Goal: Transaction & Acquisition: Purchase product/service

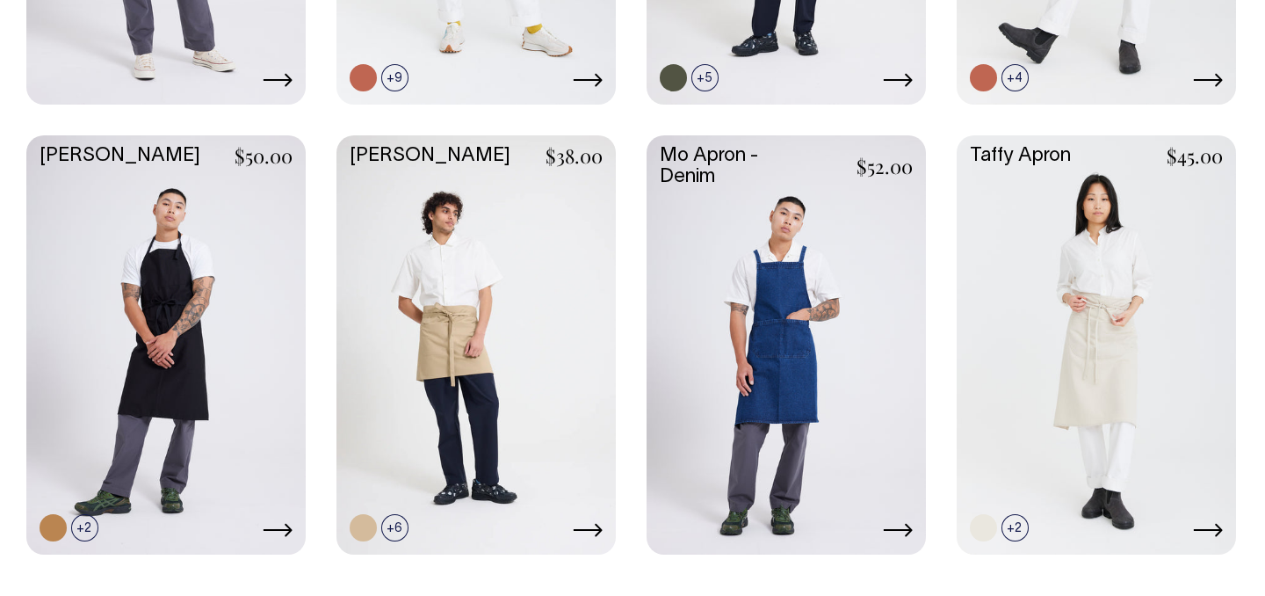
scroll to position [854, 0]
click at [55, 530] on link at bounding box center [53, 528] width 27 height 27
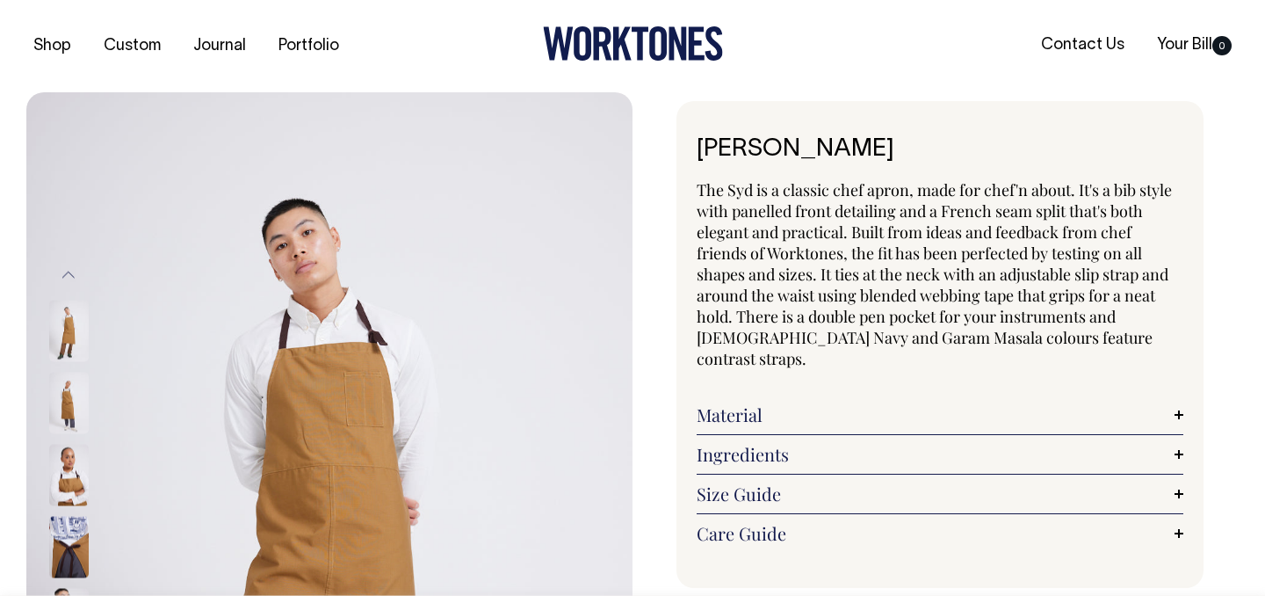
radio input "true"
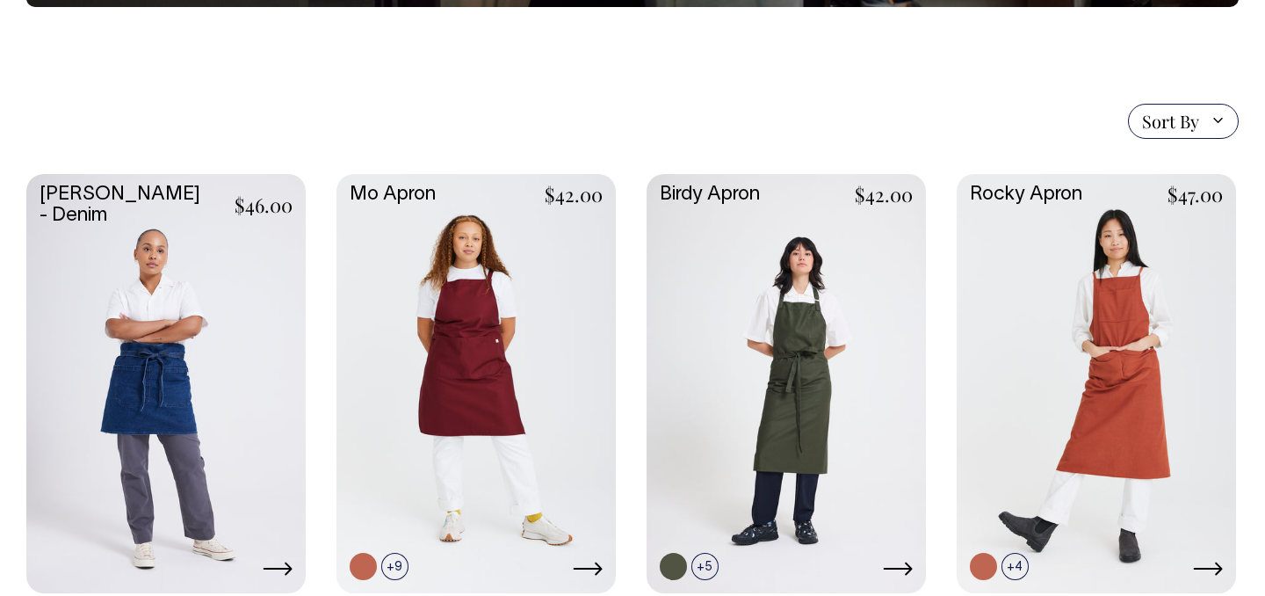
scroll to position [366, 0]
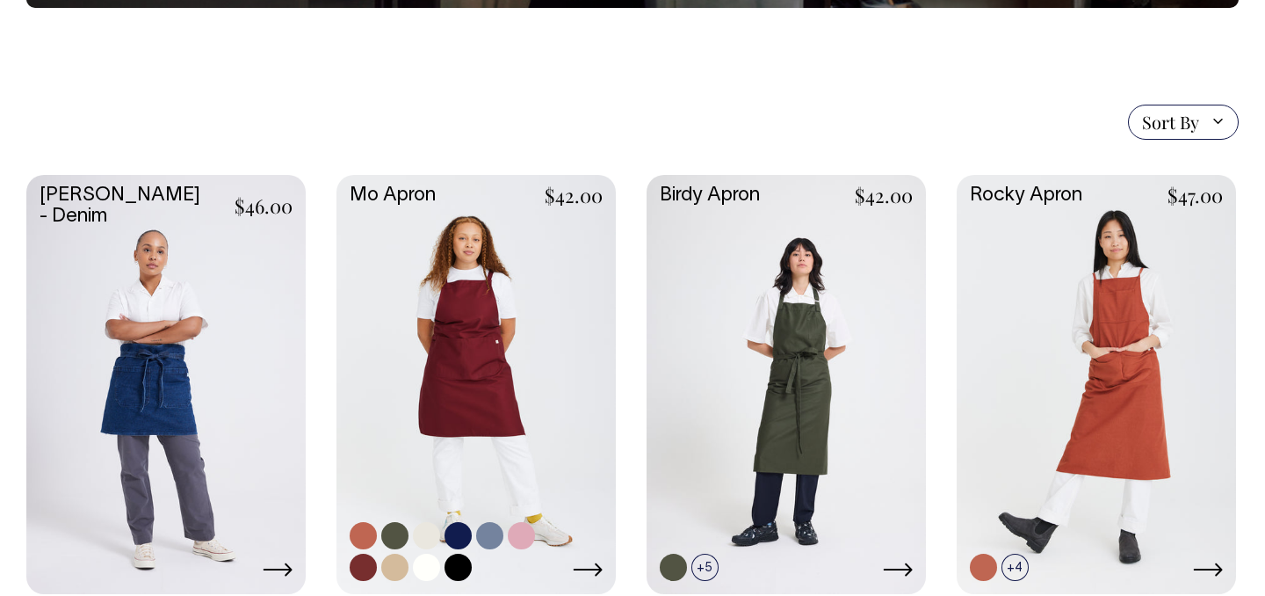
click at [395, 564] on link at bounding box center [394, 567] width 27 height 27
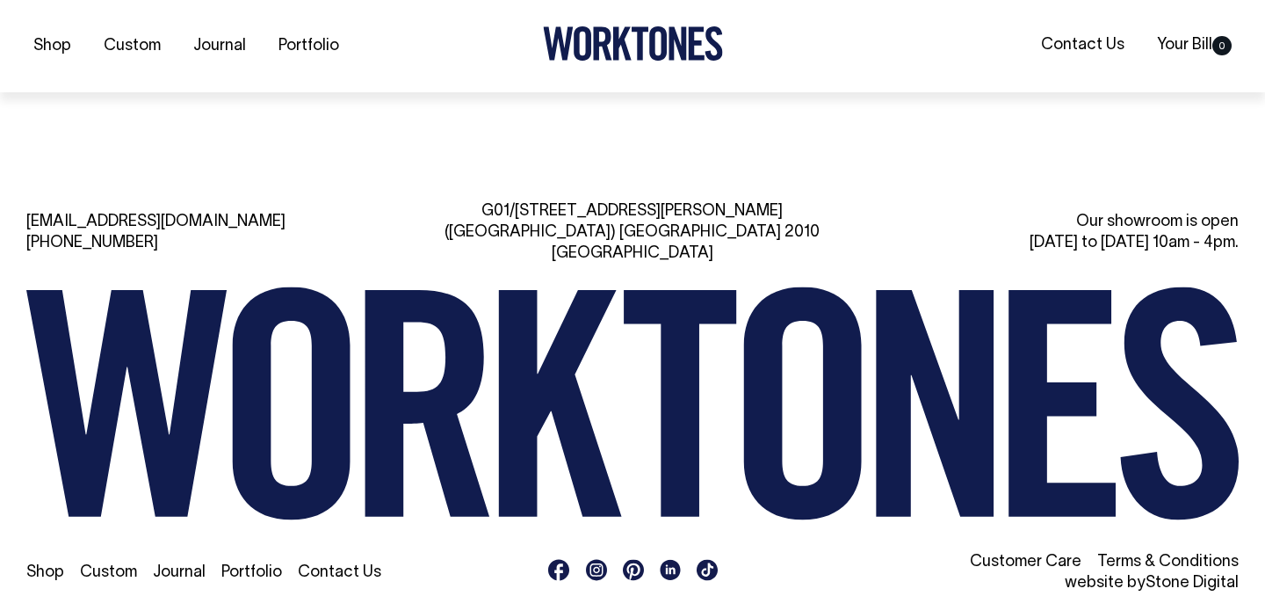
scroll to position [1680, 0]
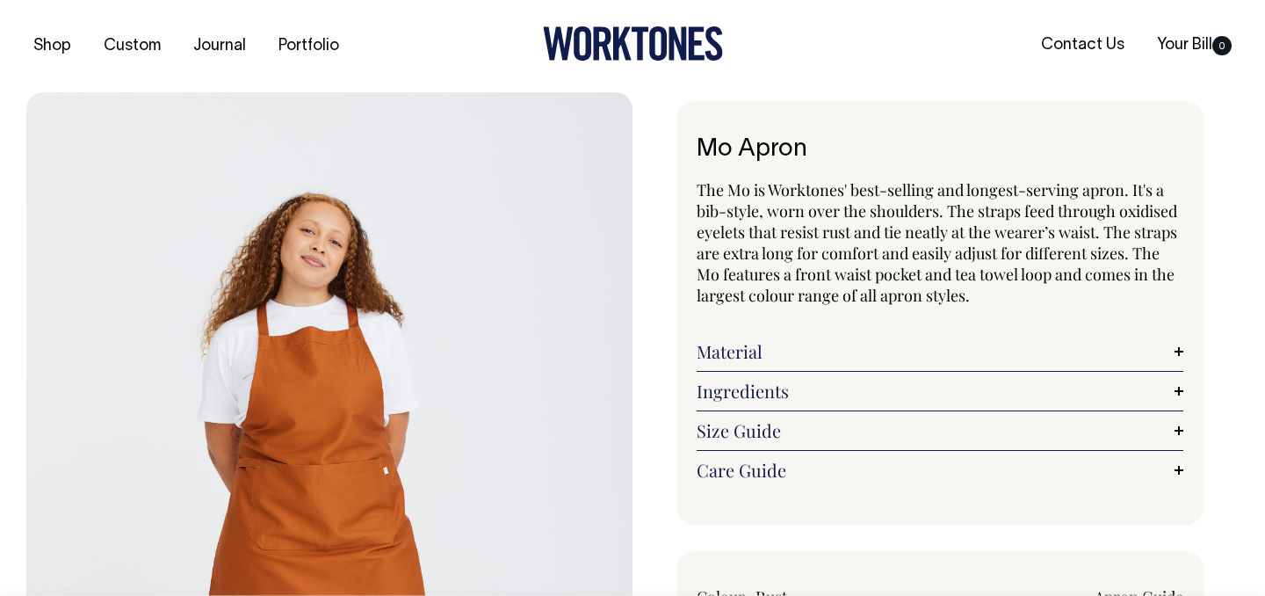
radio input "true"
select select "Khaki"
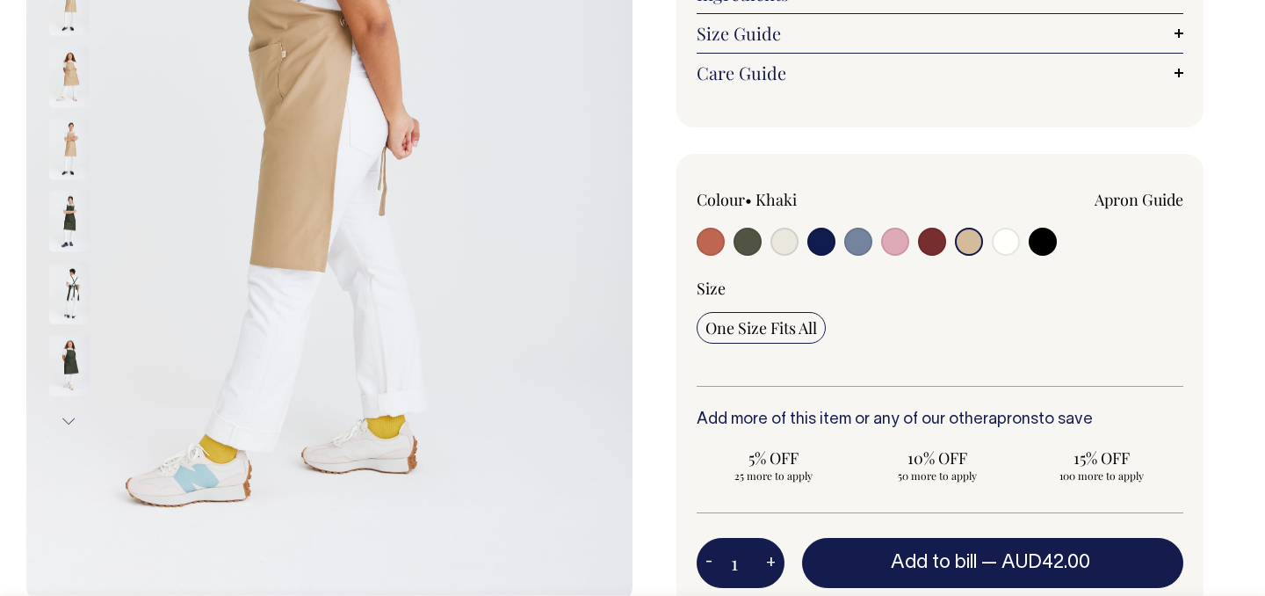
click at [787, 253] on input "radio" at bounding box center [785, 242] width 28 height 28
radio input "true"
select select "Natural"
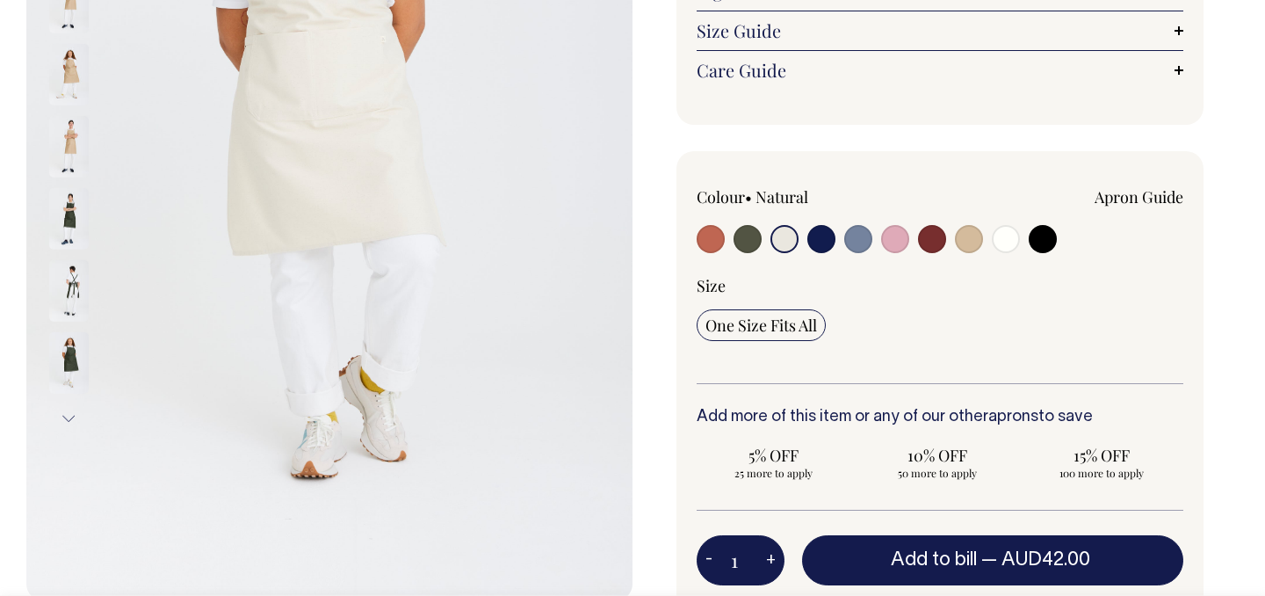
click at [787, 243] on input "radio" at bounding box center [785, 239] width 28 height 28
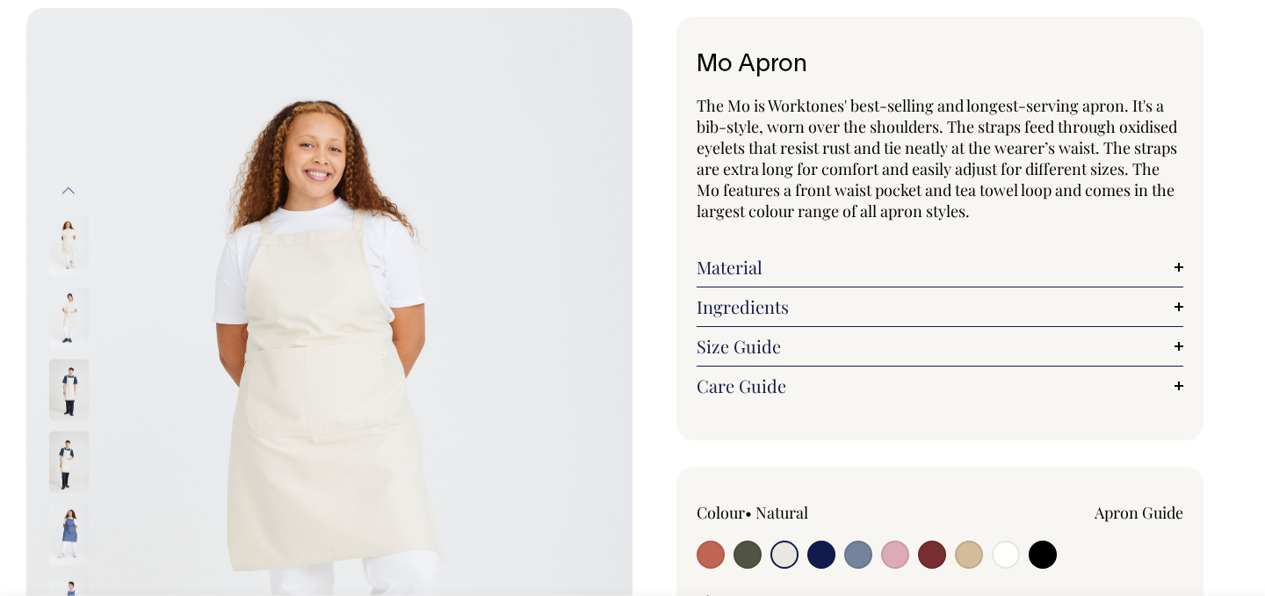
scroll to position [84, 0]
